Goal: Task Accomplishment & Management: Manage account settings

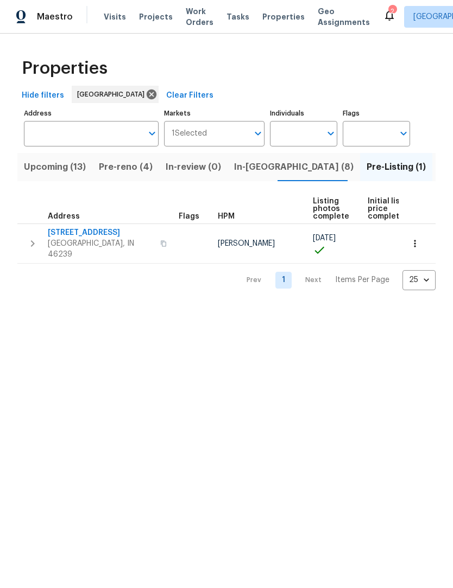
click at [257, 171] on span "In-[GEOGRAPHIC_DATA] (8)" at bounding box center [293, 167] width 119 height 15
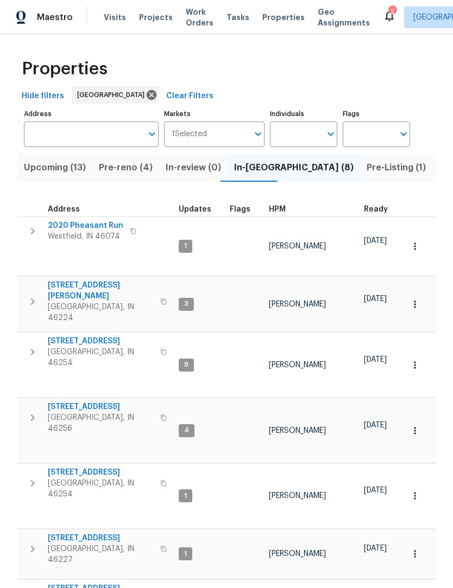
click at [124, 169] on span "Pre-reno (4)" at bounding box center [126, 167] width 54 height 15
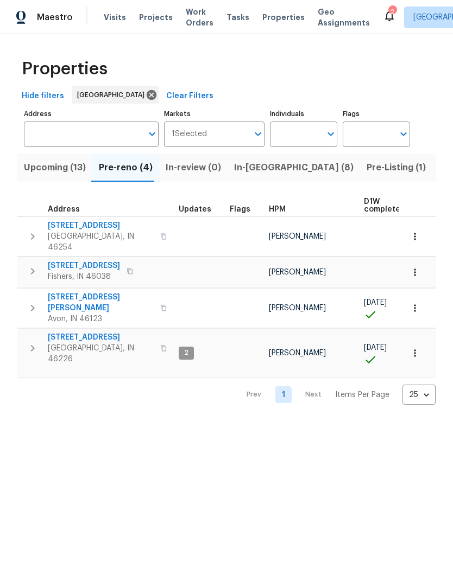
click at [54, 163] on span "Upcoming (13)" at bounding box center [55, 167] width 62 height 15
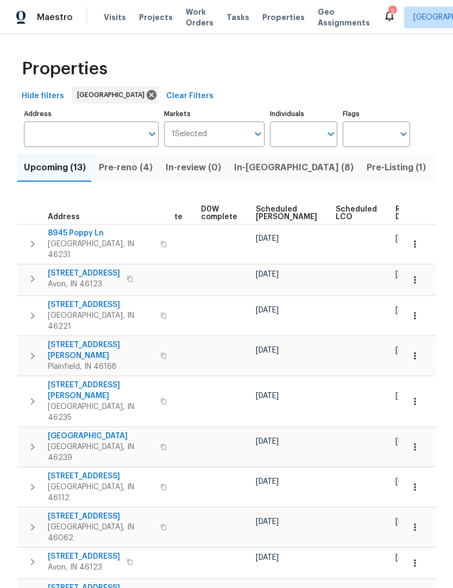
scroll to position [0, 273]
click at [396, 214] on span "Ready Date" at bounding box center [408, 213] width 24 height 15
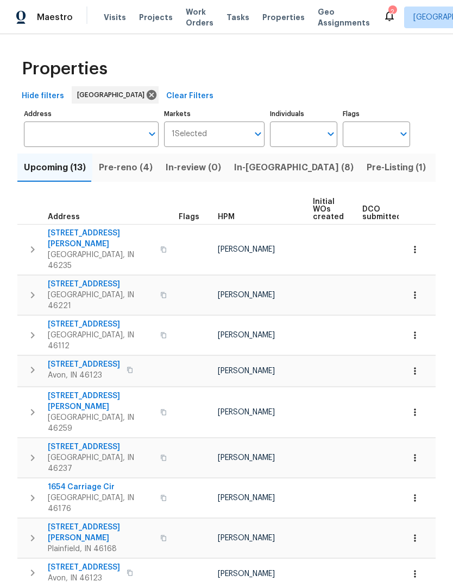
click at [248, 167] on span "In-[GEOGRAPHIC_DATA] (8)" at bounding box center [293, 167] width 119 height 15
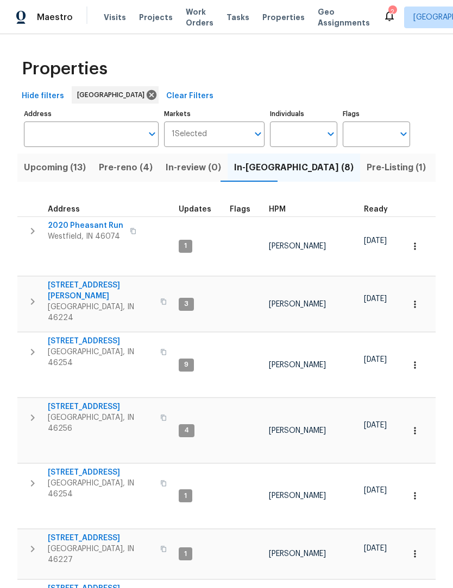
scroll to position [-1, -1]
click at [122, 173] on span "Pre-reno (4)" at bounding box center [126, 167] width 54 height 15
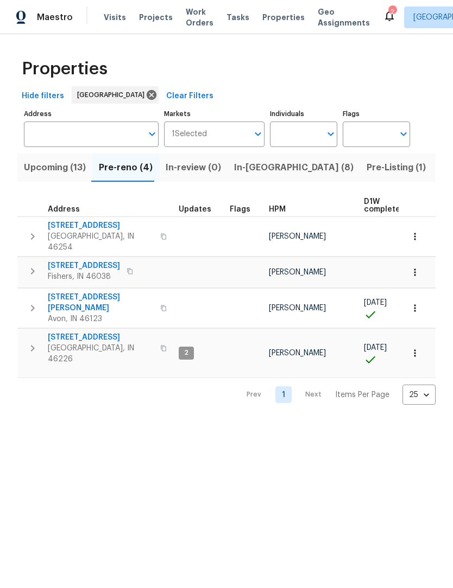
click at [51, 168] on span "Upcoming (13)" at bounding box center [55, 167] width 62 height 15
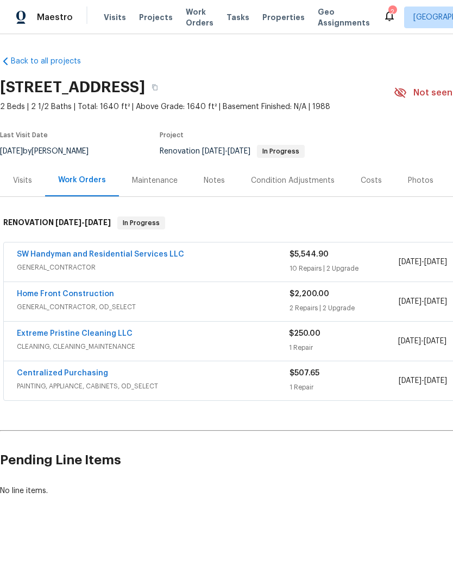
click at [44, 256] on link "SW Handyman and Residential Services LLC" at bounding box center [100, 255] width 167 height 8
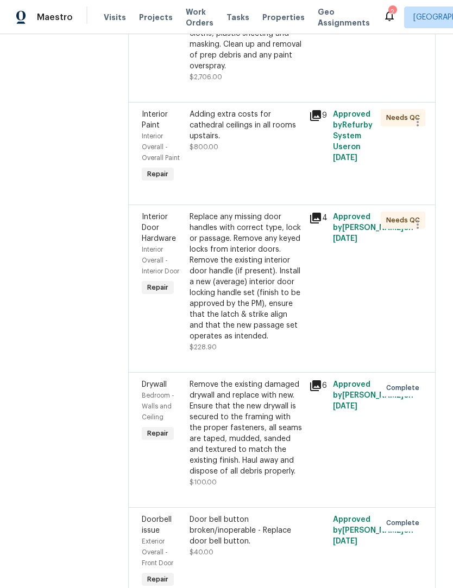
scroll to position [499, 0]
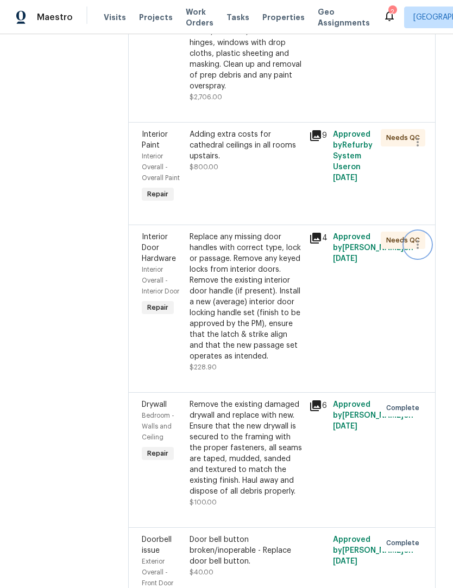
click at [419, 250] on icon "button" at bounding box center [417, 244] width 13 height 13
click at [427, 250] on li "Cancel" at bounding box center [423, 248] width 42 height 18
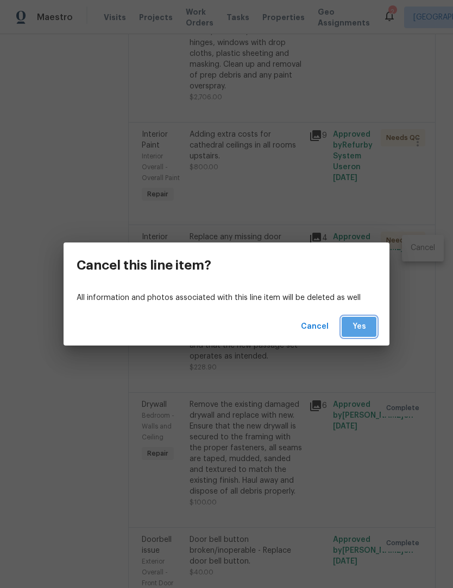
click at [369, 328] on button "Yes" at bounding box center [358, 327] width 35 height 20
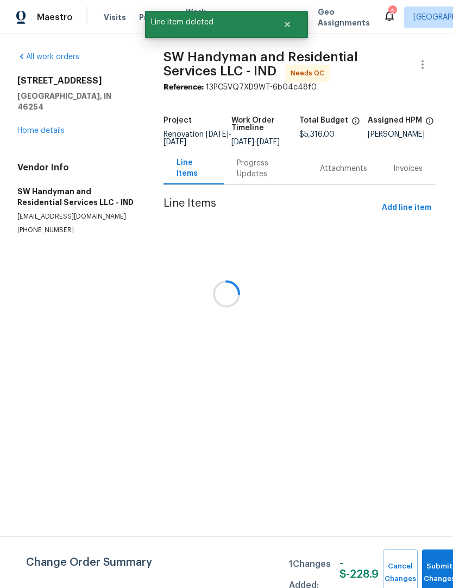
scroll to position [0, 0]
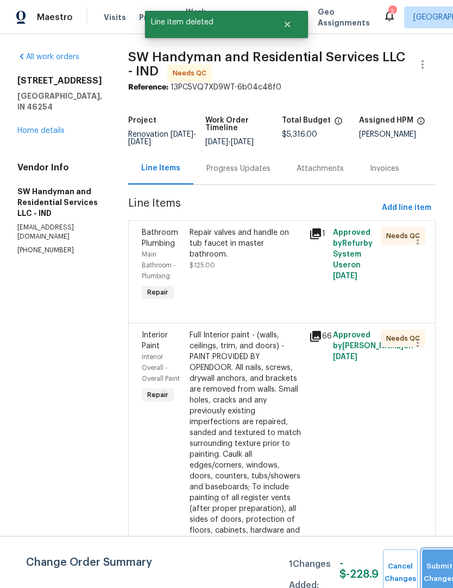
click at [436, 564] on button "Submit Changes" at bounding box center [439, 573] width 35 height 47
